Goal: Information Seeking & Learning: Learn about a topic

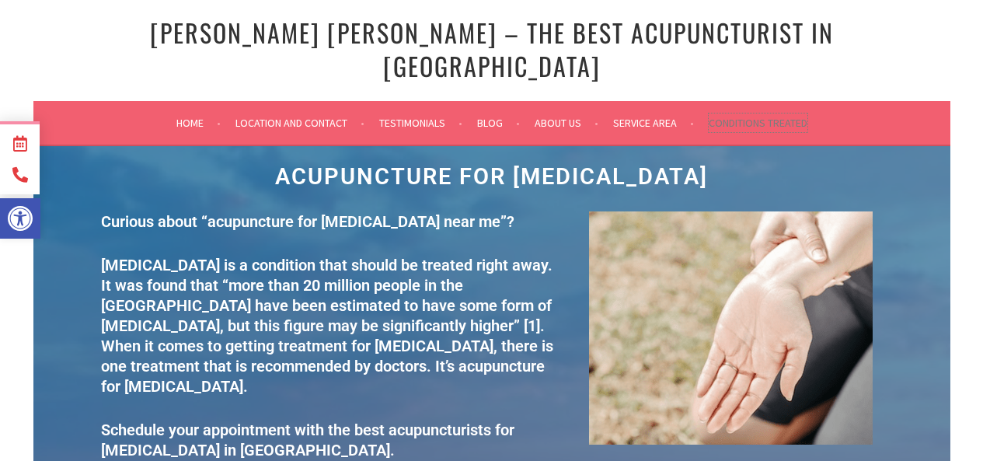
click at [749, 113] on link "Conditions Treated" at bounding box center [758, 122] width 99 height 19
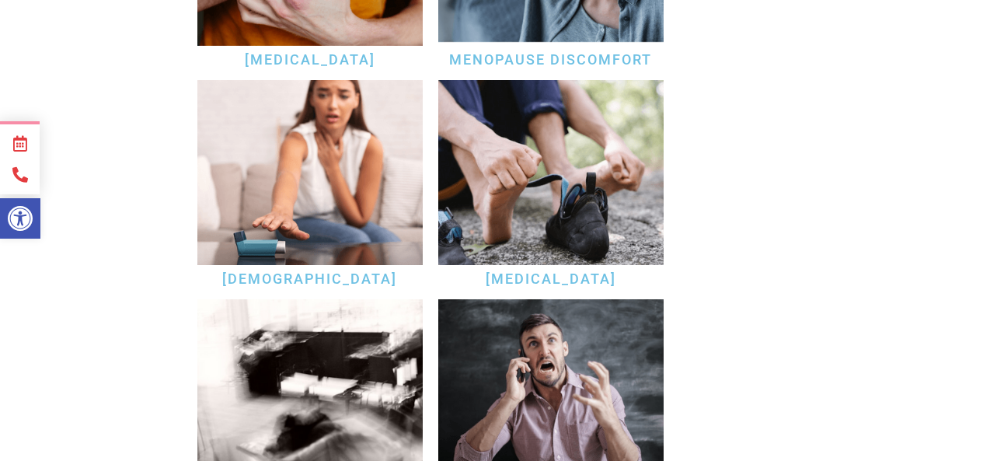
scroll to position [3358, 0]
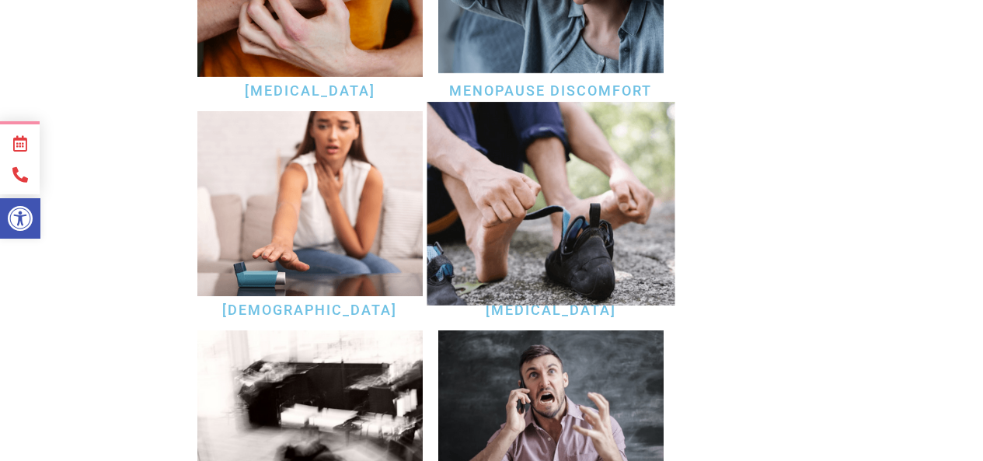
click at [494, 199] on img at bounding box center [551, 204] width 248 height 204
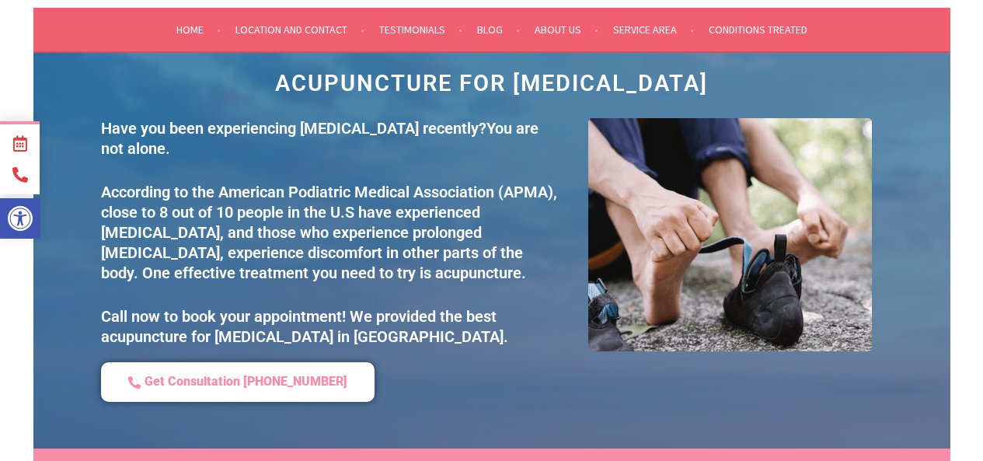
scroll to position [62, 0]
